Goal: Navigation & Orientation: Understand site structure

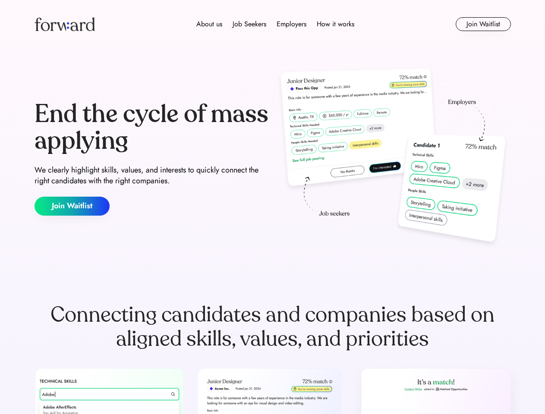
click at [272, 207] on div "End the cycle of mass applying We clearly highlight skills, values, and interes…" at bounding box center [272, 158] width 476 height 185
click at [272, 24] on div "About us Job Seekers Employers How it works" at bounding box center [275, 24] width 340 height 10
click at [65, 24] on img at bounding box center [64, 24] width 60 height 14
click at [275, 24] on div "About us Job Seekers Employers How it works" at bounding box center [275, 24] width 340 height 10
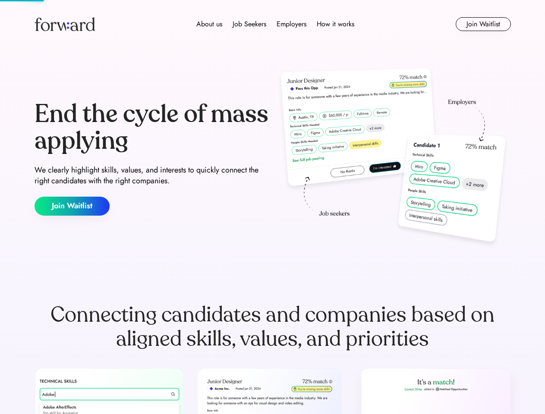
click at [209, 24] on div "About us" at bounding box center [209, 24] width 26 height 10
click at [249, 24] on div "Job Seekers" at bounding box center [249, 24] width 34 height 10
click at [291, 24] on div "Employers" at bounding box center [291, 24] width 30 height 10
click at [335, 24] on div "How it works" at bounding box center [335, 24] width 38 height 10
click at [482, 24] on button "Join Waitlist" at bounding box center [482, 24] width 55 height 14
